Goal: Check status: Check status

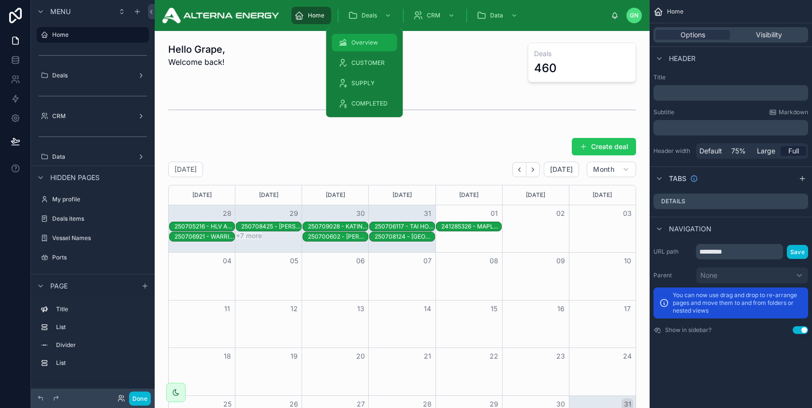
click at [367, 41] on span "Overview" at bounding box center [365, 43] width 27 height 8
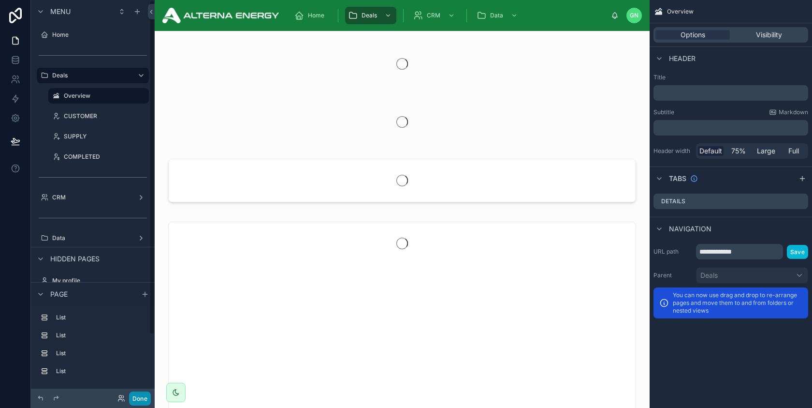
click at [142, 396] on button "Done" at bounding box center [140, 398] width 22 height 14
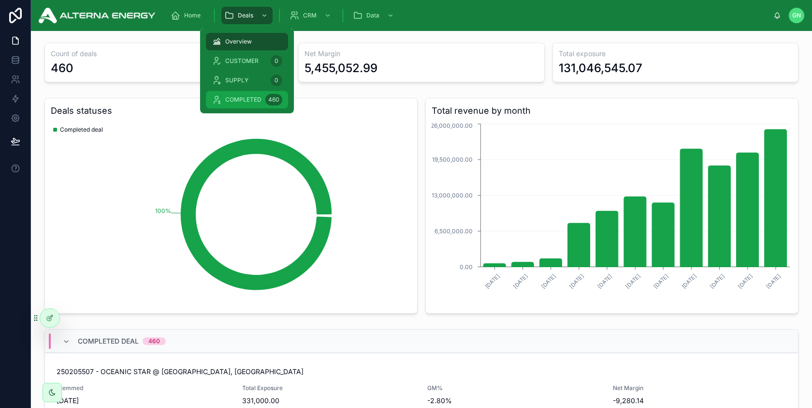
click at [250, 96] on span "COMPLETED" at bounding box center [243, 100] width 36 height 8
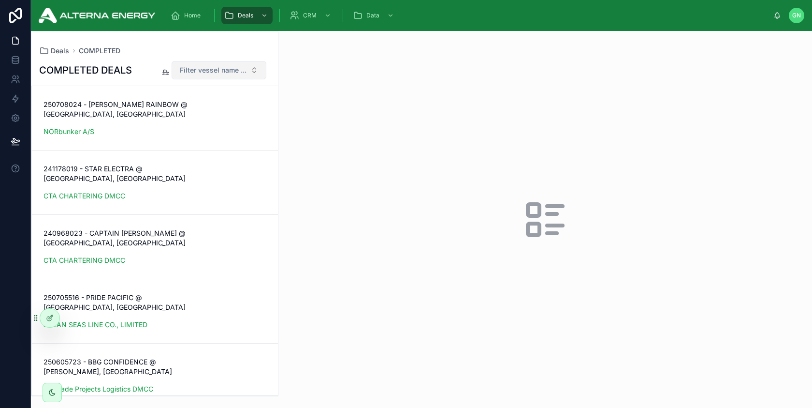
click at [216, 76] on button "Filter vessel name ..." at bounding box center [219, 70] width 95 height 18
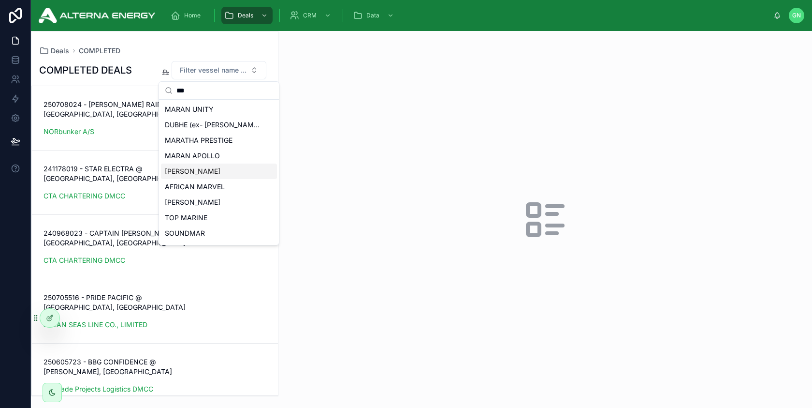
type input "***"
click at [196, 169] on span "[PERSON_NAME]" at bounding box center [193, 171] width 56 height 10
